Goal: Information Seeking & Learning: Find specific page/section

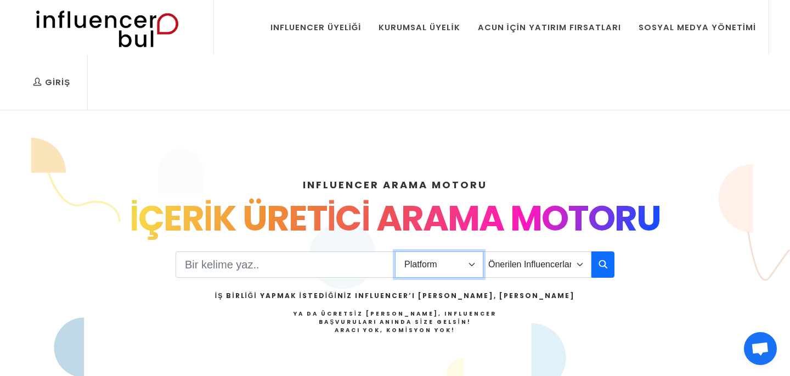
click at [411, 262] on select "Platform Instagram Facebook Youtube Tiktok Twitter Twitch" at bounding box center [439, 264] width 88 height 26
select select "1"
click at [395, 251] on select "Platform Instagram Facebook Youtube Tiktok Twitter Twitch" at bounding box center [439, 264] width 88 height 26
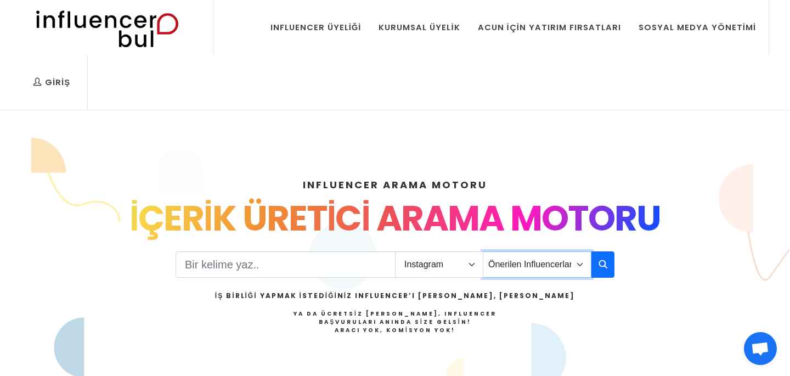
click at [520, 277] on select "Önerilen Influencerlar Aile & [PERSON_NAME] & [PERSON_NAME] [PERSON_NAME] & Giy…" at bounding box center [537, 264] width 109 height 26
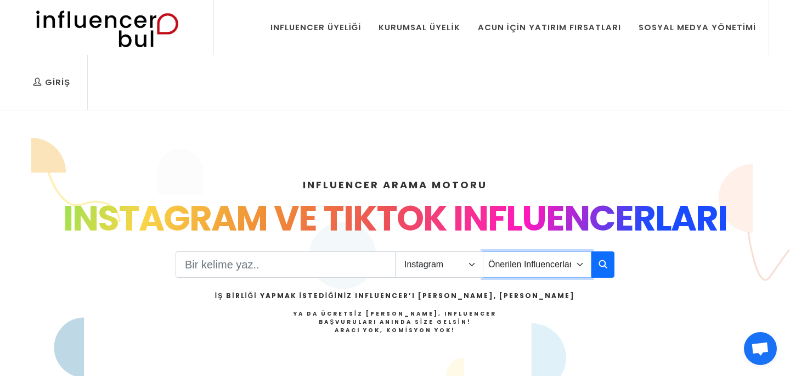
select select "9"
click at [483, 251] on select "Önerilen Influencerlar Aile & [PERSON_NAME] & [PERSON_NAME] [PERSON_NAME] & Giy…" at bounding box center [537, 264] width 109 height 26
click at [342, 269] on input "Search" at bounding box center [286, 264] width 220 height 26
click at [604, 264] on icon "button" at bounding box center [603, 263] width 9 height 13
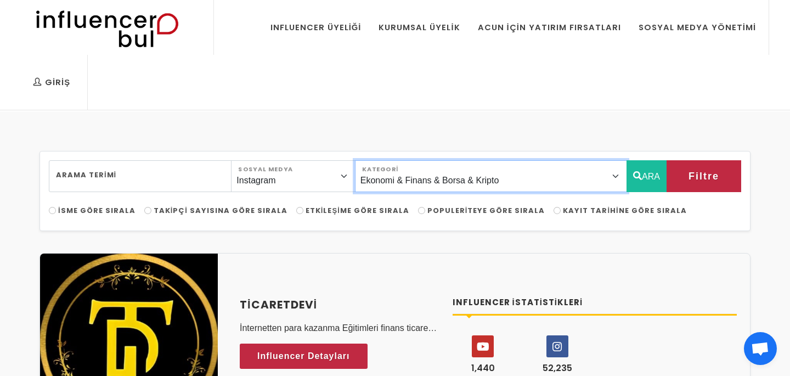
click at [493, 173] on select "Önerilen Influencerlar Aile & [PERSON_NAME] & [PERSON_NAME] [PERSON_NAME] & [PE…" at bounding box center [491, 176] width 272 height 32
select select "38"
click at [379, 160] on select "Önerilen Influencerlar Aile & [PERSON_NAME] & [PERSON_NAME] [PERSON_NAME] & [PE…" at bounding box center [491, 176] width 272 height 32
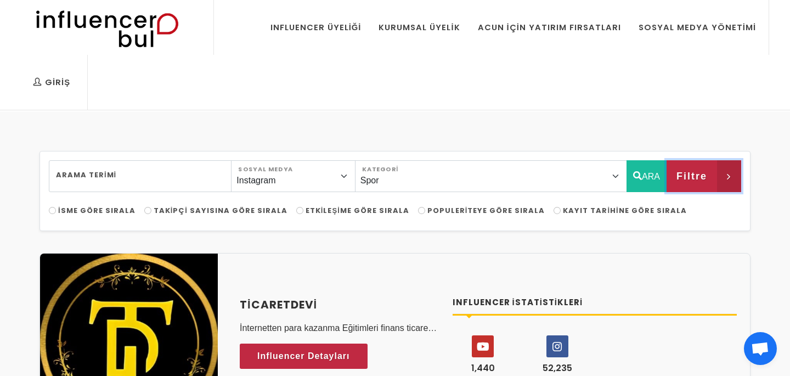
click at [704, 174] on span "Filtre" at bounding box center [691, 176] width 31 height 19
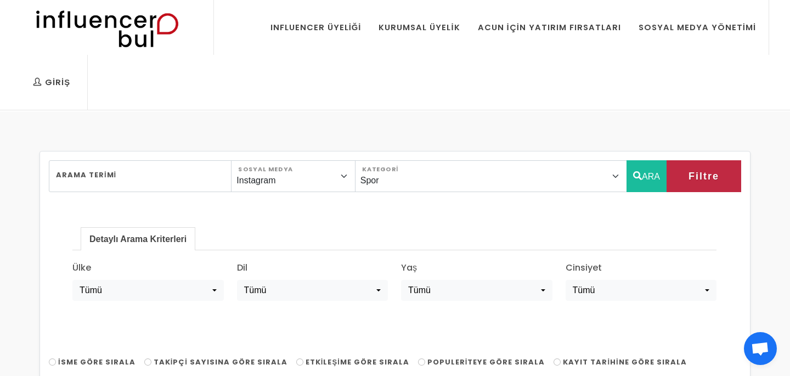
click at [646, 155] on div "[PERSON_NAME] Instagram Facebook Youtube Tiktok Twitter Twitch Sosyal Medya Öne…" at bounding box center [395, 267] width 711 height 232
click at [646, 169] on button "ARA" at bounding box center [647, 176] width 40 height 32
click at [635, 177] on icon "button" at bounding box center [637, 175] width 9 height 13
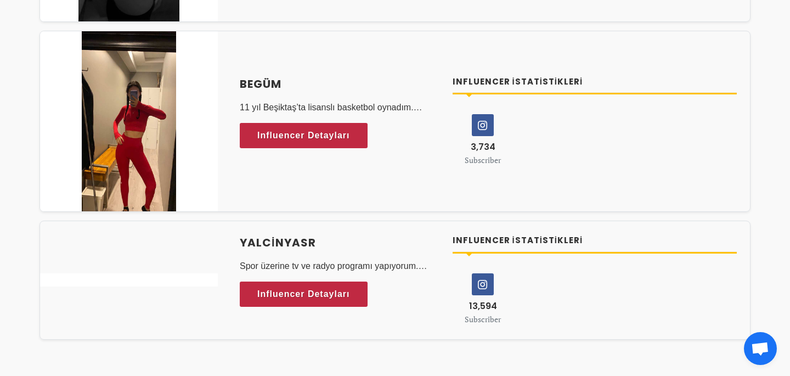
scroll to position [3413, 0]
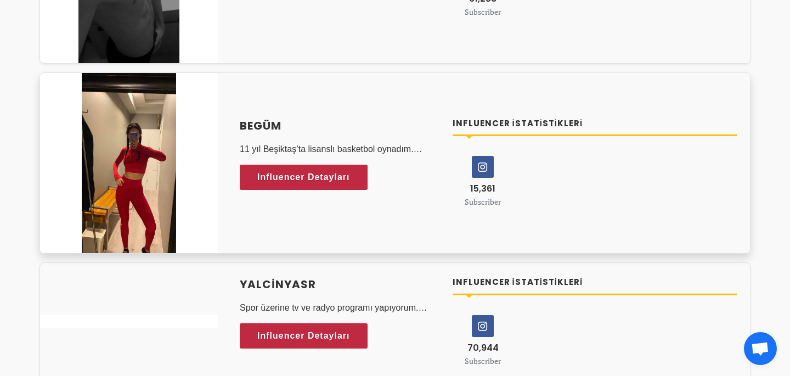
click at [346, 150] on p "11 yıl Beşiktaş’ta lisanslı basketbol oynadım. Ondan sonraki sürecim sürekli sp…" at bounding box center [340, 149] width 200 height 13
click at [354, 150] on p "11 yıl Beşiktaş’ta lisanslı basketbol oynadım. Ondan sonraki sürecim sürekli sp…" at bounding box center [340, 149] width 200 height 13
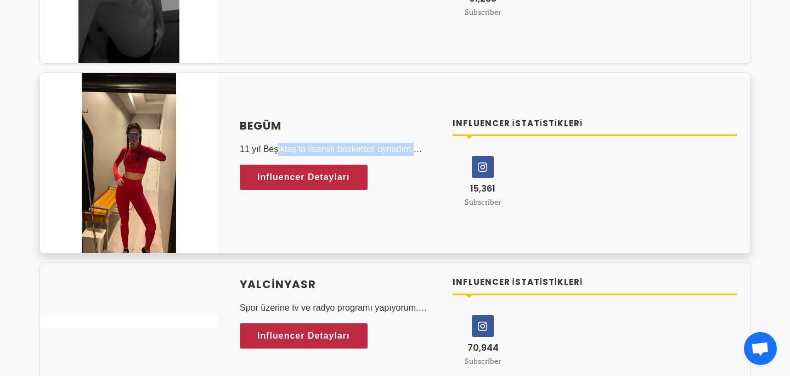
click at [354, 150] on p "11 yıl Beşiktaş’ta lisanslı basketbol oynadım. Ondan sonraki sürecim sürekli sp…" at bounding box center [340, 149] width 200 height 13
click at [356, 150] on p "11 yıl Beşiktaş’ta lisanslı basketbol oynadım. Ondan sonraki sürecim sürekli sp…" at bounding box center [340, 149] width 200 height 13
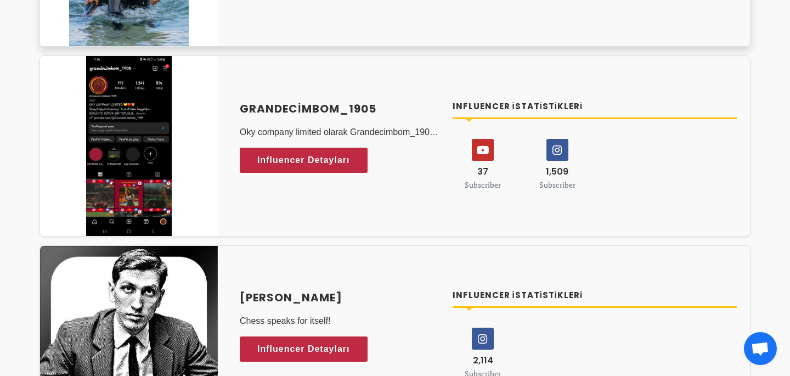
scroll to position [2331, 0]
